Goal: Navigation & Orientation: Find specific page/section

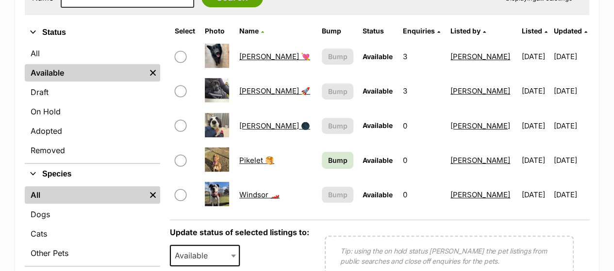
scroll to position [234, 0]
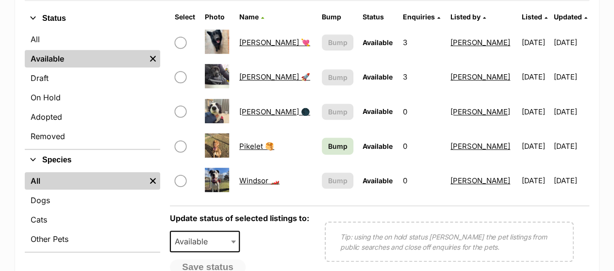
click at [252, 112] on link "[PERSON_NAME] 🌑" at bounding box center [274, 111] width 71 height 9
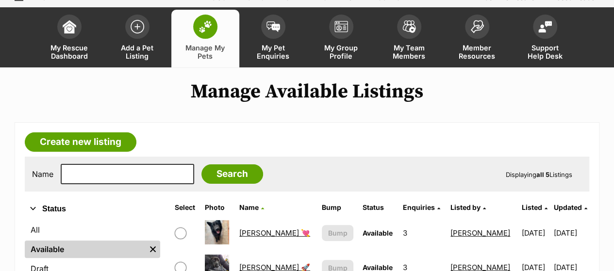
scroll to position [41, 0]
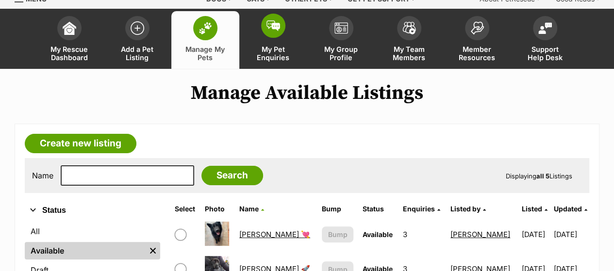
click at [278, 31] on span at bounding box center [273, 26] width 24 height 24
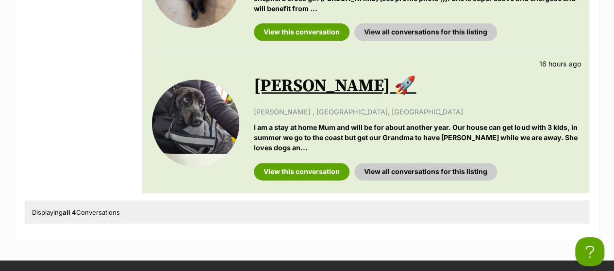
scroll to position [589, 0]
